Goal: Task Accomplishment & Management: Manage account settings

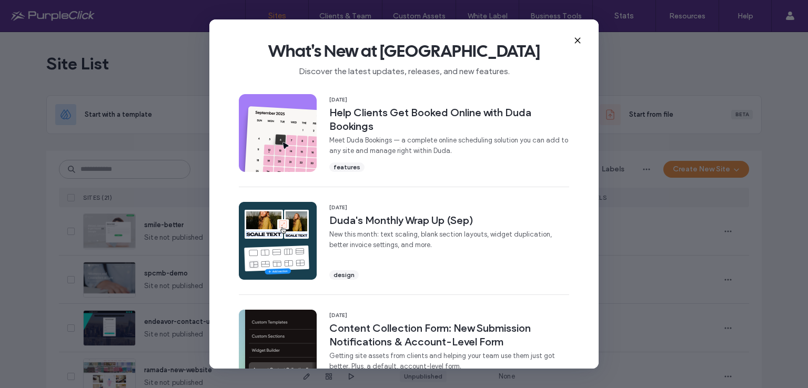
click at [575, 37] on icon at bounding box center [577, 40] width 8 height 8
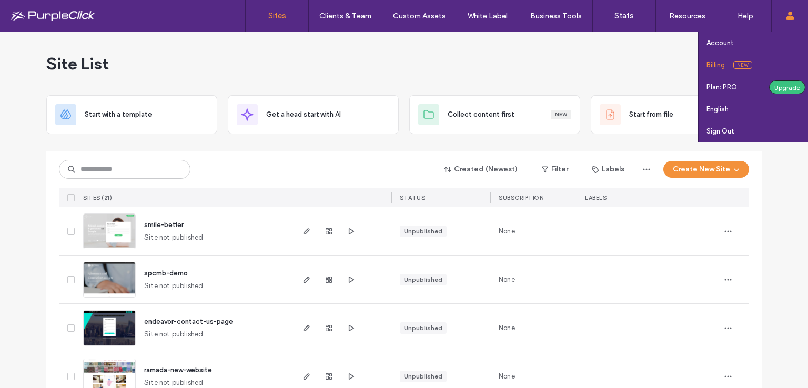
click at [718, 65] on label "Billing" at bounding box center [716, 65] width 18 height 8
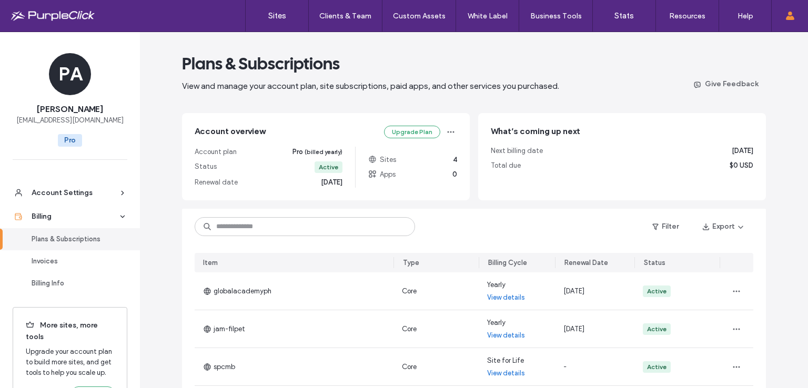
drag, startPoint x: 808, startPoint y: 114, endPoint x: 802, endPoint y: 142, distance: 28.0
click at [802, 142] on section "Plans & Subscriptions View and manage your account plan, site subscriptions, pa…" at bounding box center [474, 210] width 668 height 356
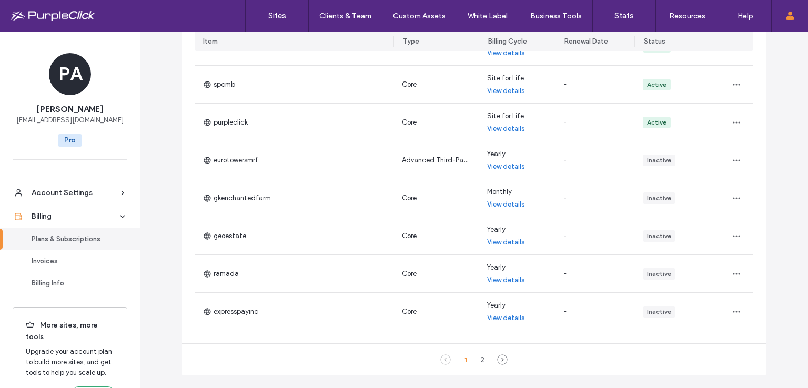
scroll to position [318, 0]
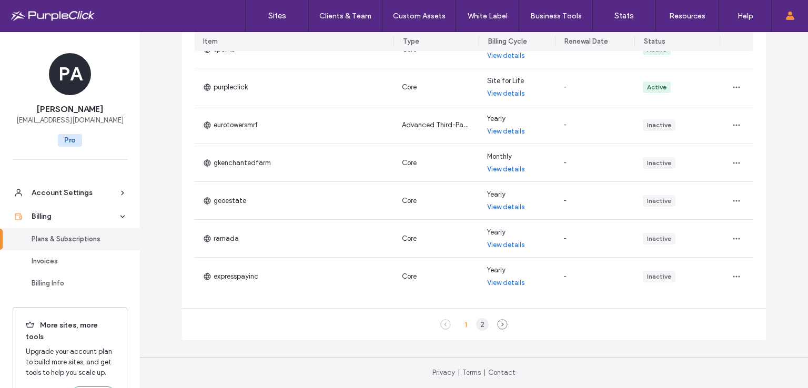
click at [480, 325] on div "2" at bounding box center [482, 324] width 13 height 13
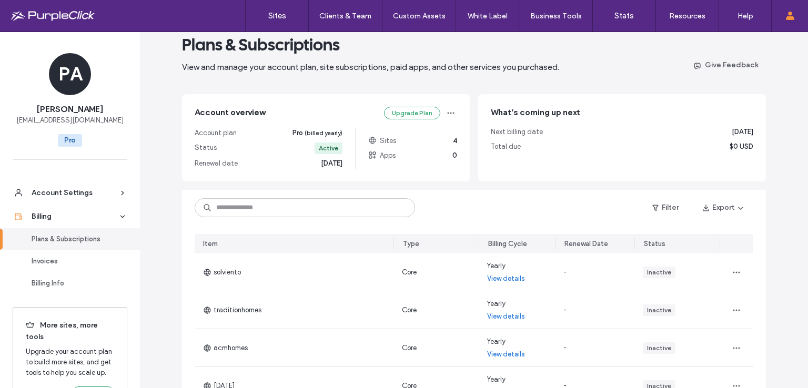
scroll to position [13, 0]
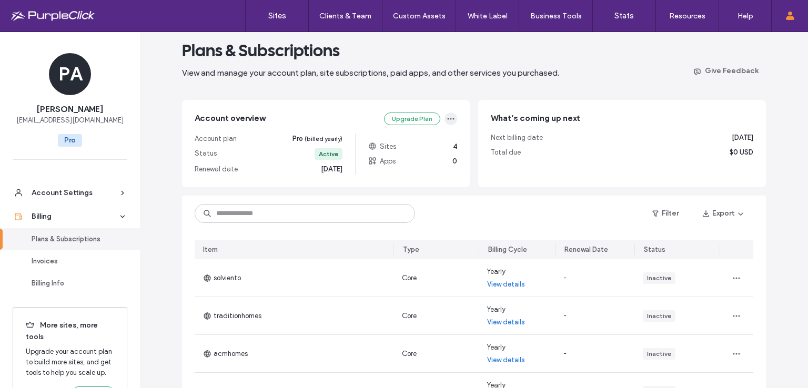
click at [448, 119] on icon "button" at bounding box center [451, 119] width 8 height 8
click at [387, 144] on span "Change Plan" at bounding box center [387, 144] width 39 height 11
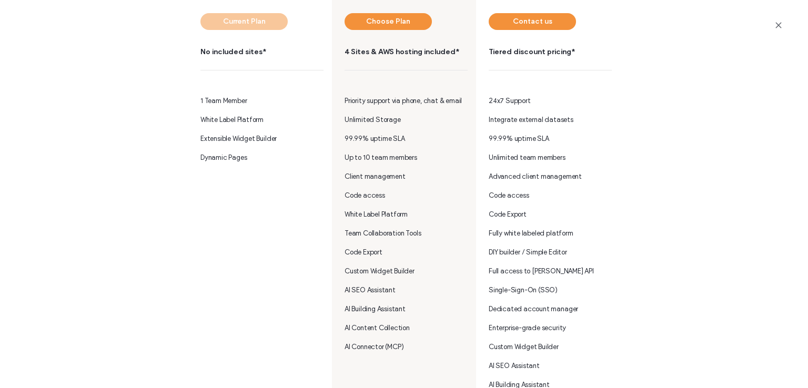
scroll to position [0, 0]
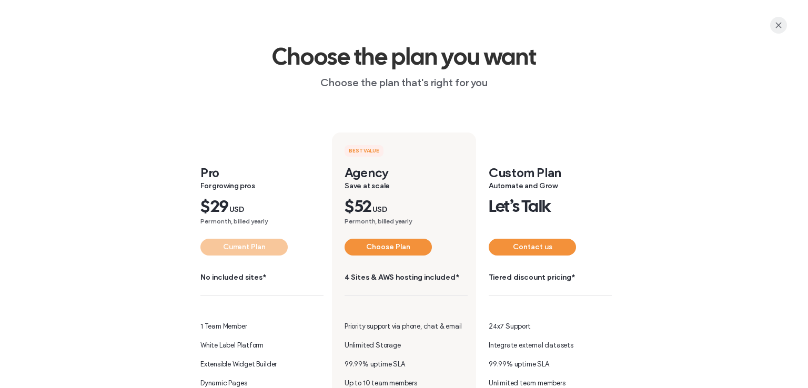
click at [776, 24] on icon "button" at bounding box center [778, 25] width 8 height 8
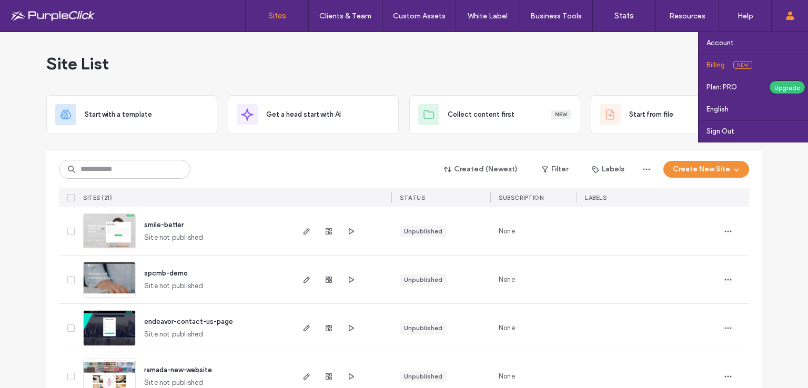
click at [713, 64] on label "Billing" at bounding box center [716, 65] width 18 height 8
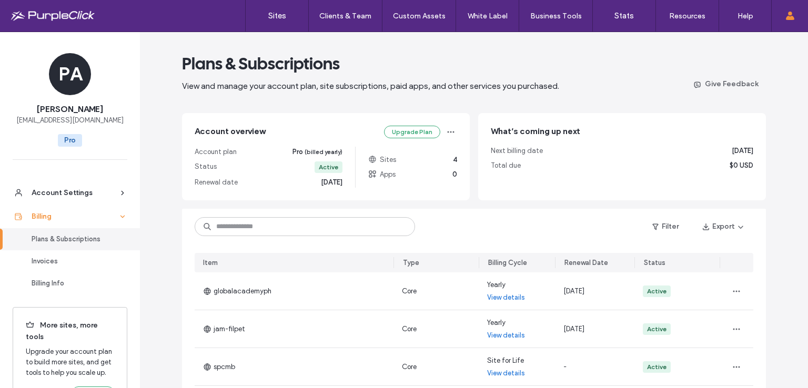
click at [119, 215] on icon at bounding box center [122, 216] width 7 height 7
click at [52, 283] on div "Billing Info" at bounding box center [75, 283] width 86 height 11
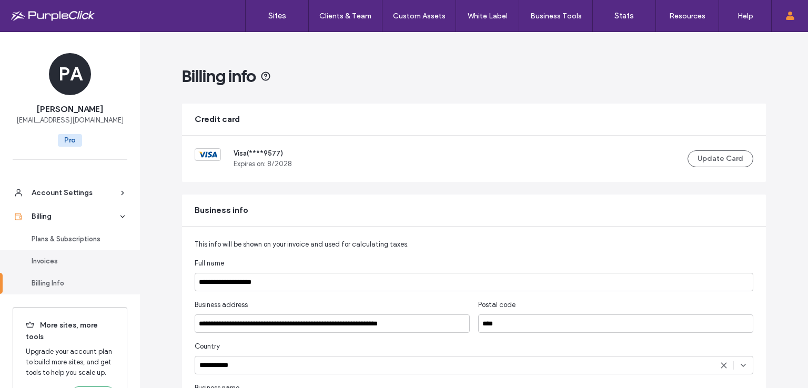
click at [59, 258] on div "Invoices" at bounding box center [75, 261] width 86 height 11
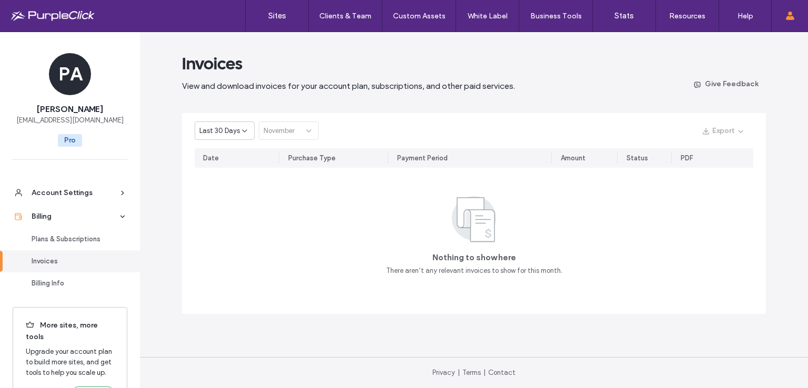
click at [244, 130] on icon at bounding box center [244, 131] width 8 height 8
click at [213, 185] on span "2024" at bounding box center [207, 185] width 17 height 11
click at [303, 128] on div "January" at bounding box center [285, 131] width 43 height 11
click at [286, 236] on span "November" at bounding box center [279, 236] width 31 height 11
